Goal: Information Seeking & Learning: Learn about a topic

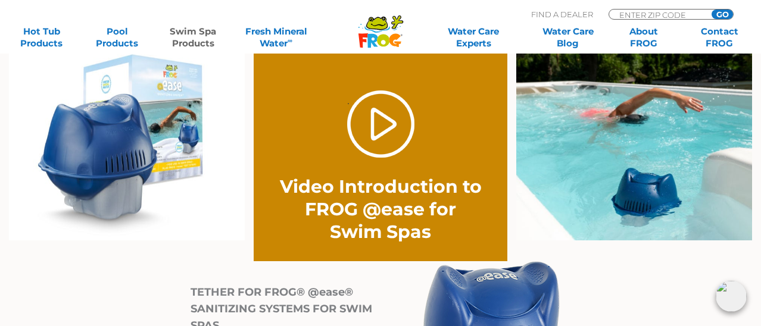
scroll to position [929, 0]
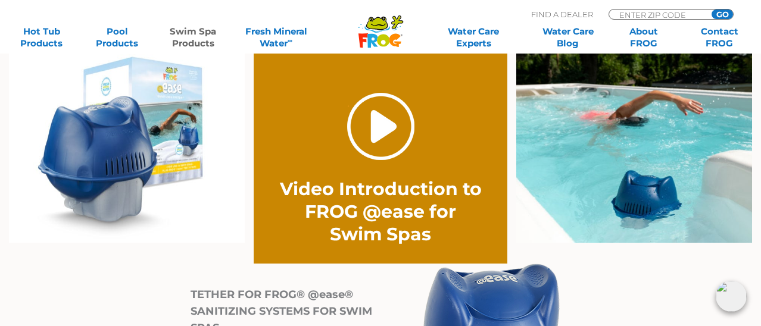
click at [379, 132] on link "." at bounding box center [380, 126] width 67 height 67
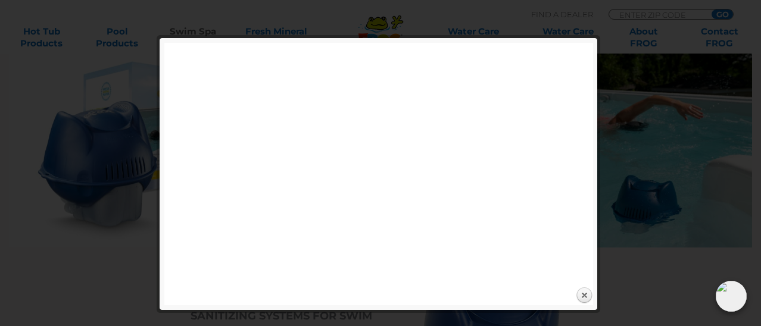
scroll to position [925, 0]
click at [586, 293] on link "Close" at bounding box center [584, 296] width 18 height 18
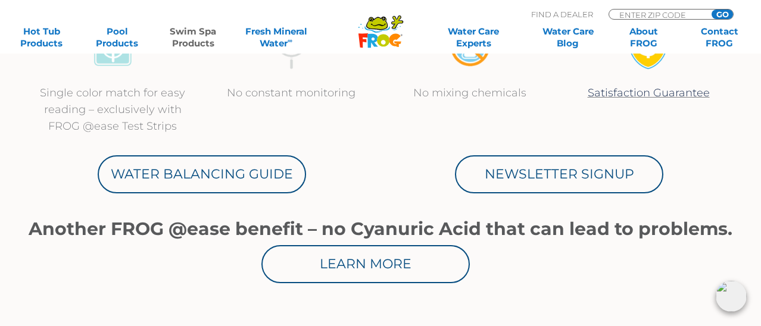
scroll to position [615, 0]
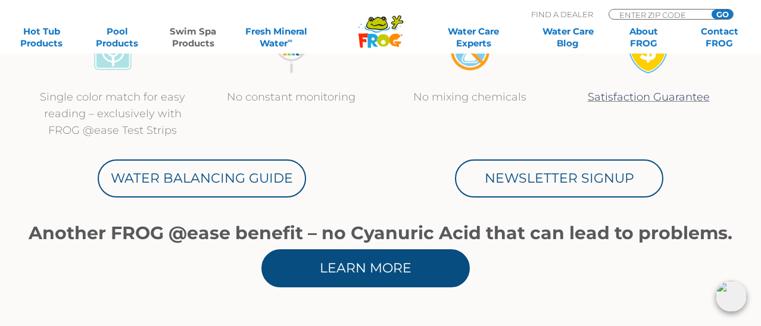
click at [370, 256] on link "Learn More" at bounding box center [365, 269] width 208 height 38
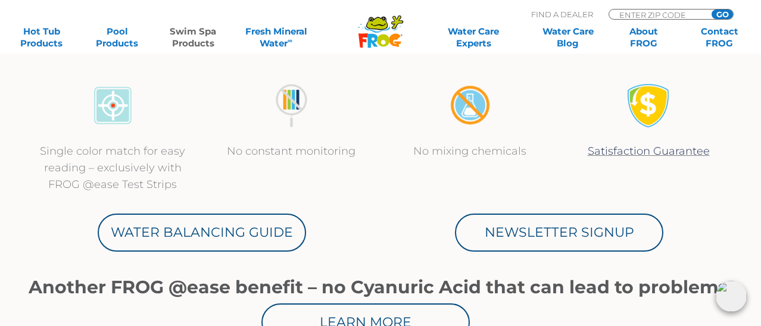
scroll to position [520, 0]
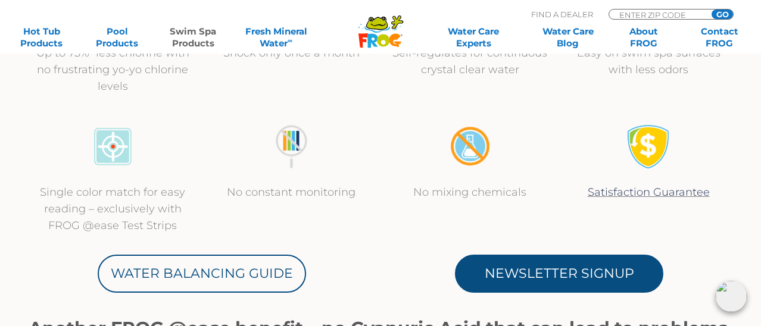
click at [568, 269] on link "Newsletter Signup" at bounding box center [559, 274] width 208 height 38
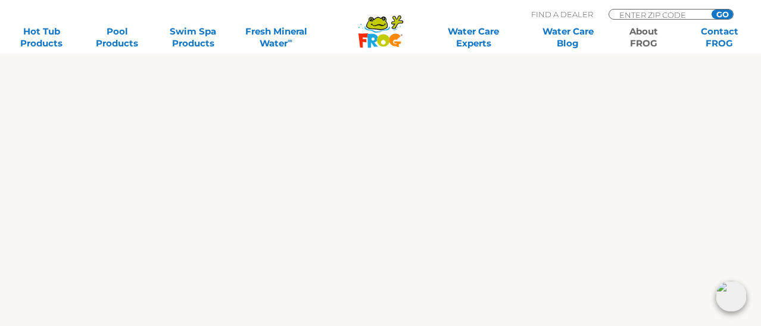
scroll to position [900, 0]
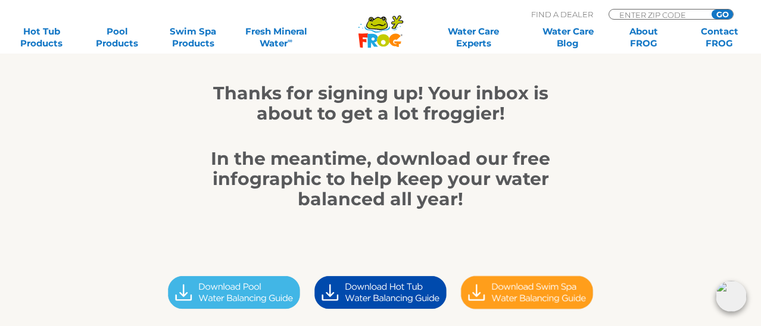
scroll to position [191, 0]
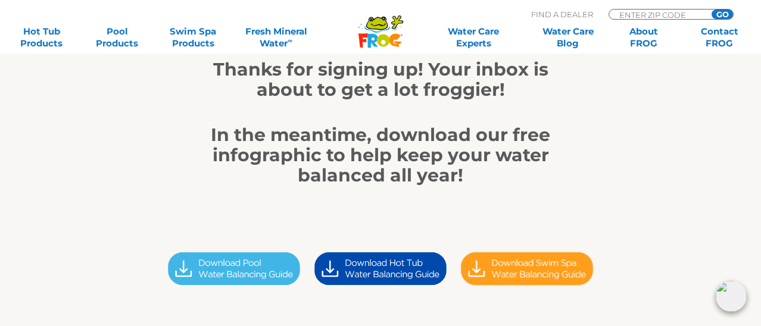
click at [511, 265] on img at bounding box center [527, 268] width 147 height 41
click at [526, 266] on img at bounding box center [527, 268] width 147 height 41
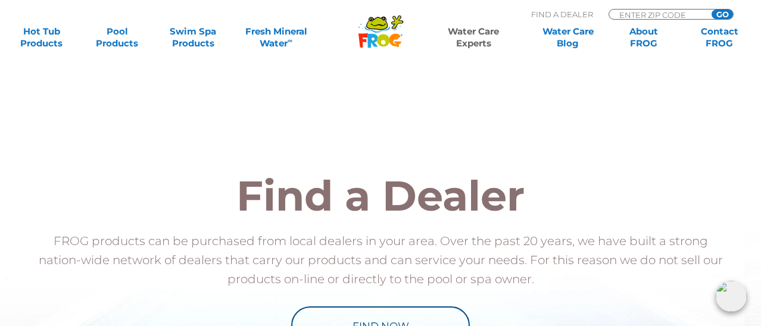
scroll to position [1199, 0]
